Goal: Obtain resource: Download file/media

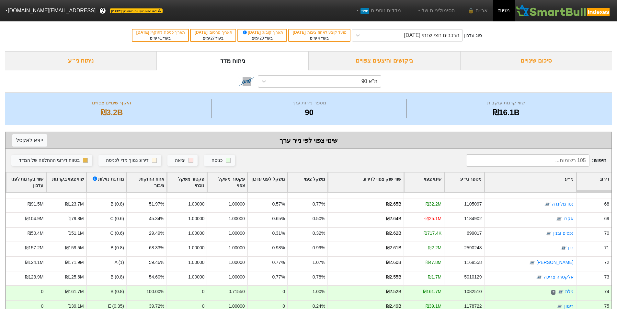
click at [341, 81] on div "ת''א 90" at bounding box center [325, 82] width 111 height 12
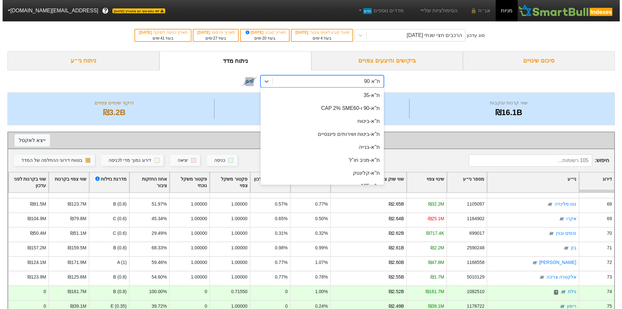
scroll to position [25, 0]
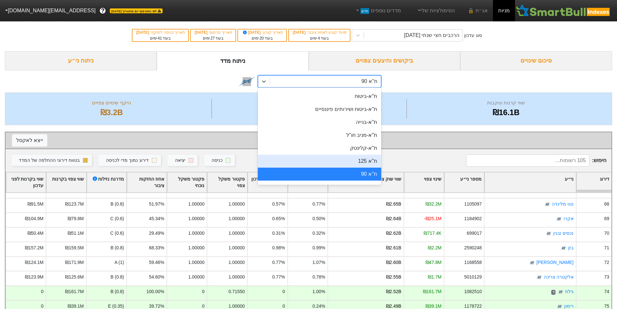
click at [365, 162] on div "ת''א 125" at bounding box center [319, 161] width 123 height 13
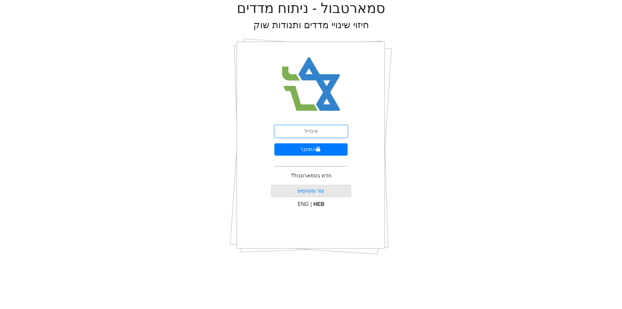
click at [316, 133] on input "email" at bounding box center [311, 131] width 73 height 12
type input "ט"
type input "[EMAIL_ADDRESS][DOMAIN_NAME]"
click at [275, 143] on button "התחבר" at bounding box center [311, 149] width 73 height 12
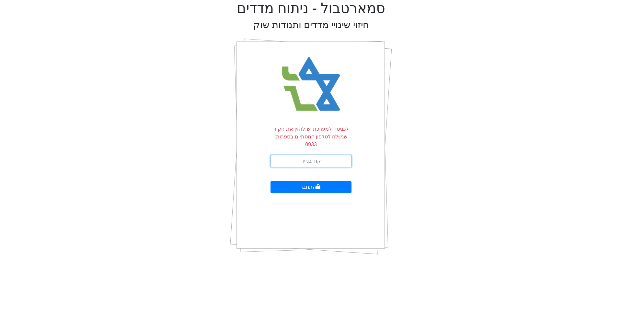
click at [307, 156] on input "text" at bounding box center [311, 161] width 81 height 12
type input "025407"
click at [297, 181] on button "התחבר" at bounding box center [311, 187] width 81 height 12
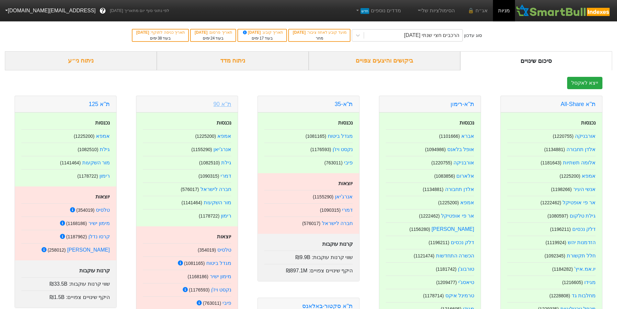
click at [227, 104] on link "ת''א 90" at bounding box center [223, 104] width 18 height 6
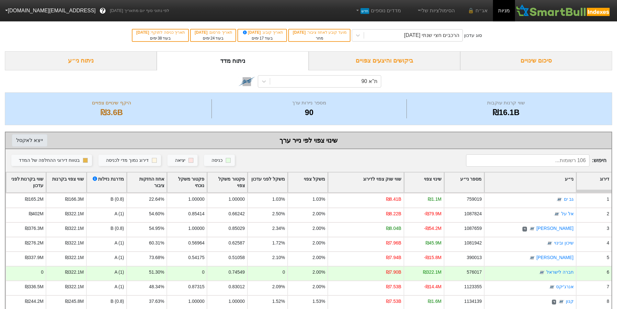
click at [31, 137] on button "ייצא ל אקסל" at bounding box center [29, 140] width 35 height 12
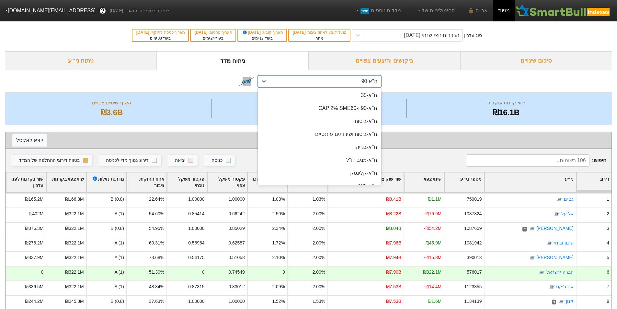
click at [349, 83] on div "ת''א 90" at bounding box center [325, 82] width 111 height 12
click at [358, 97] on div "ת"א-35" at bounding box center [319, 95] width 123 height 13
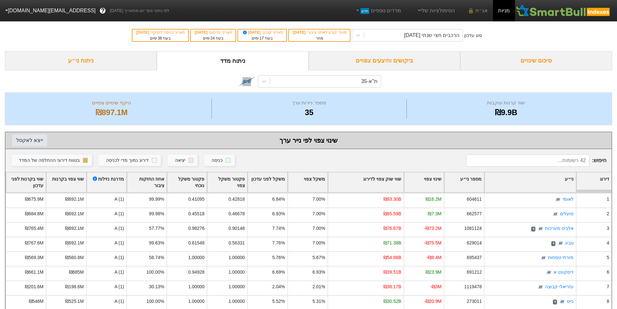
click at [29, 143] on button "ייצא ל אקסל" at bounding box center [29, 140] width 35 height 12
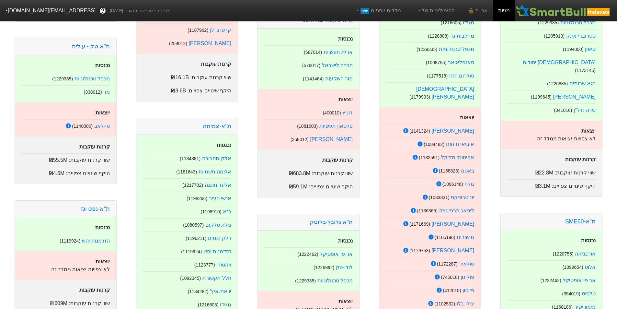
scroll to position [292, 0]
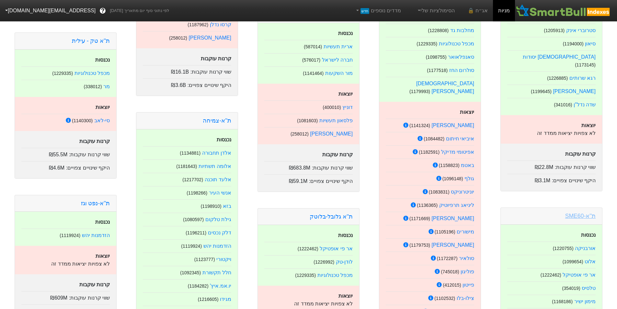
click at [576, 213] on link "ת''א-SME60" at bounding box center [581, 216] width 30 height 6
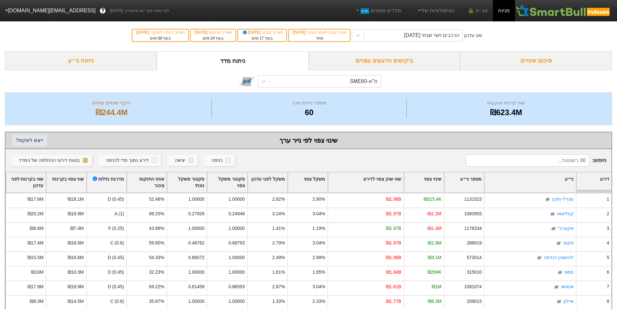
click at [32, 143] on button "ייצא ל אקסל" at bounding box center [29, 140] width 35 height 12
